Goal: Task Accomplishment & Management: Use online tool/utility

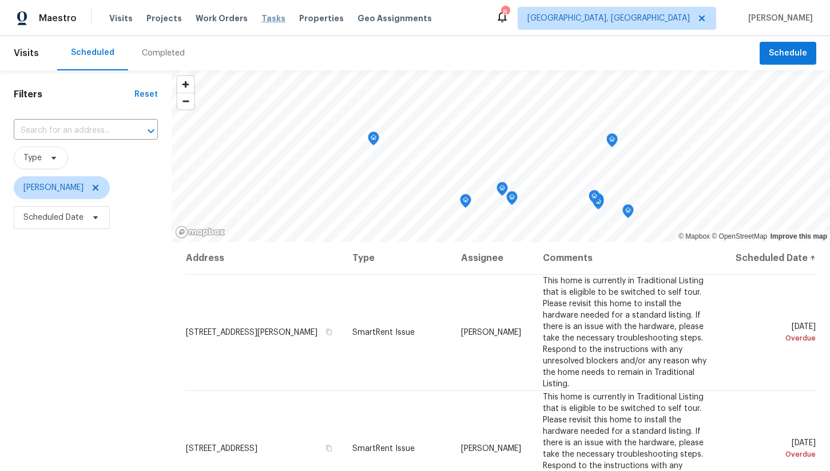
click at [262, 21] on span "Tasks" at bounding box center [274, 18] width 24 height 8
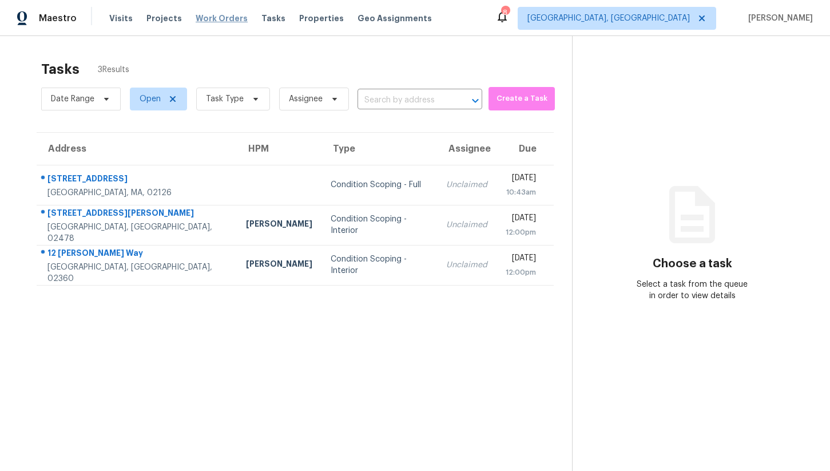
click at [201, 15] on span "Work Orders" at bounding box center [222, 18] width 52 height 11
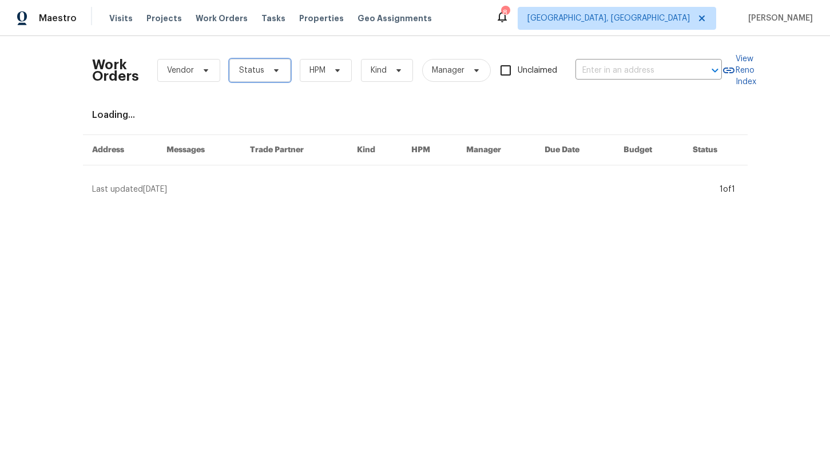
click at [255, 70] on span "Status" at bounding box center [251, 70] width 25 height 11
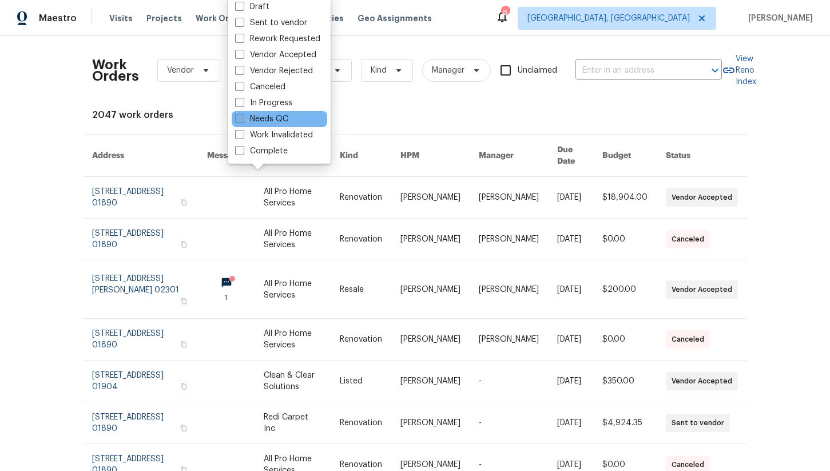
click at [265, 114] on label "Needs QC" at bounding box center [261, 118] width 53 height 11
click at [243, 114] on input "Needs QC" at bounding box center [238, 116] width 7 height 7
checkbox input "true"
